Goal: Information Seeking & Learning: Learn about a topic

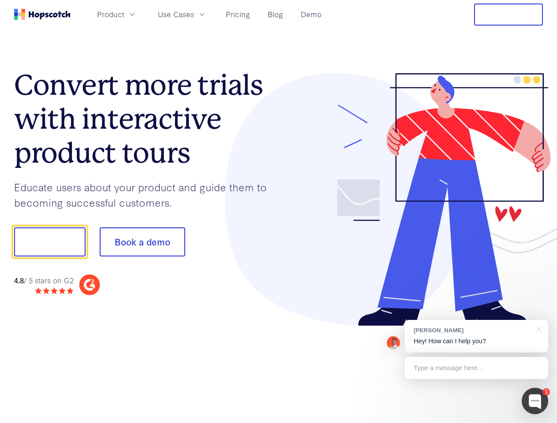
click at [279, 212] on div at bounding box center [411, 199] width 264 height 253
click at [124, 14] on span "Product" at bounding box center [110, 14] width 27 height 11
click at [194, 14] on span "Use Cases" at bounding box center [176, 14] width 36 height 11
click at [508, 15] on button "Free Trial" at bounding box center [508, 15] width 69 height 22
click at [49, 242] on button "Show me!" at bounding box center [49, 241] width 71 height 29
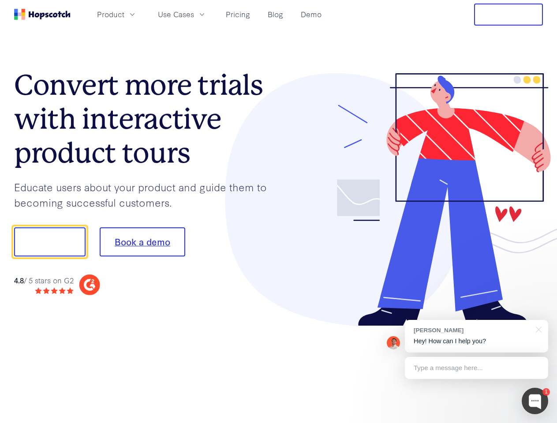
click at [142, 242] on button "Book a demo" at bounding box center [142, 241] width 85 height 29
click at [535, 401] on div at bounding box center [534, 401] width 26 height 26
click at [476, 336] on div "[PERSON_NAME] Hey! How can I help you?" at bounding box center [476, 336] width 143 height 33
click at [537, 329] on div at bounding box center [465, 241] width 165 height 294
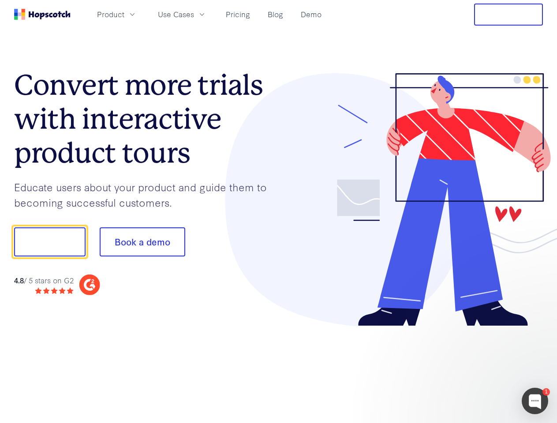
click at [476, 368] on div at bounding box center [465, 300] width 165 height 176
